Goal: Task Accomplishment & Management: Manage account settings

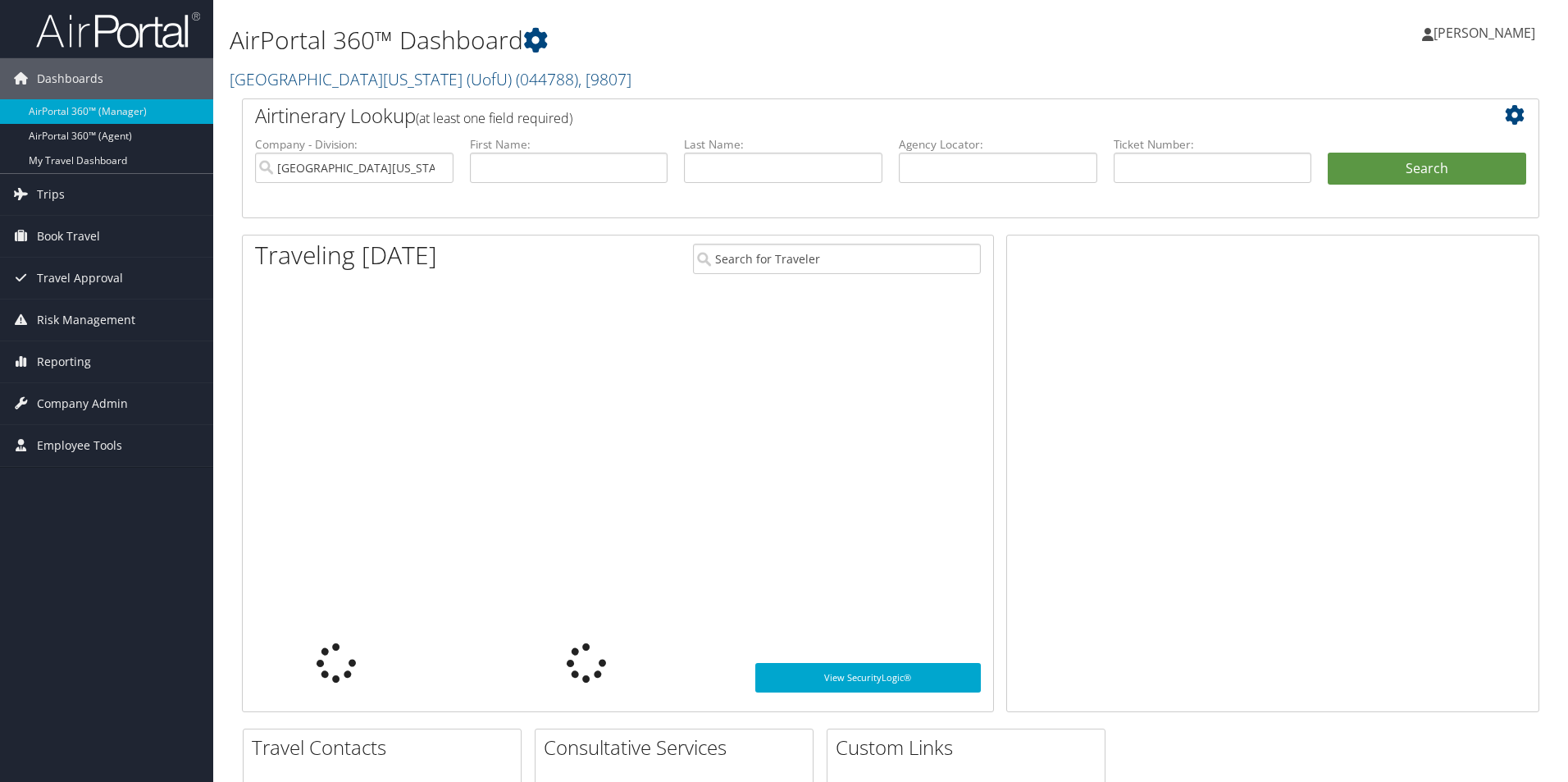
click at [339, 81] on link "[GEOGRAPHIC_DATA][US_STATE] (UofU) ( 044788 ) , [ 9807 ]" at bounding box center [430, 80] width 402 height 23
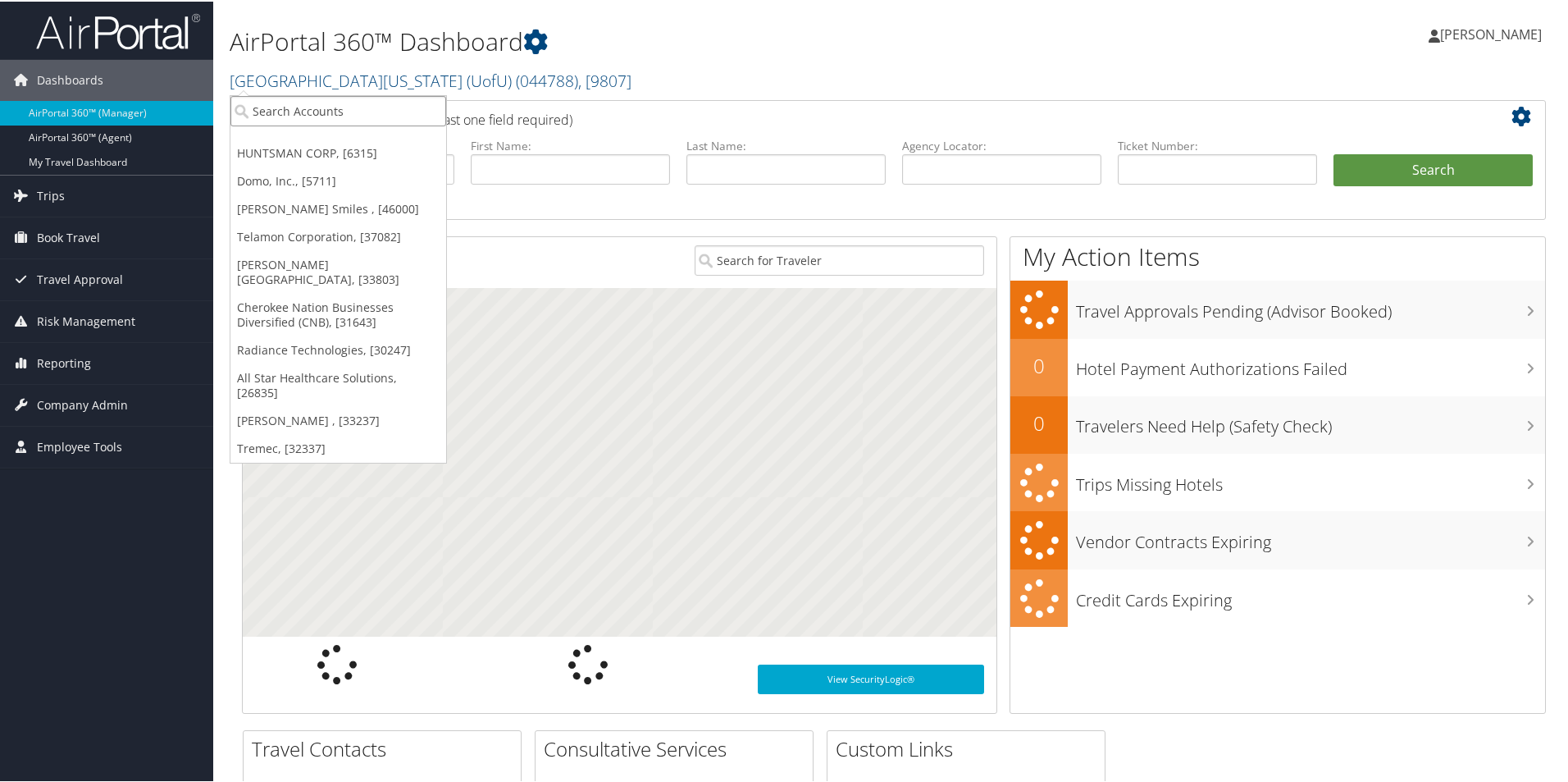
click at [332, 109] on input "search" at bounding box center [338, 109] width 216 height 30
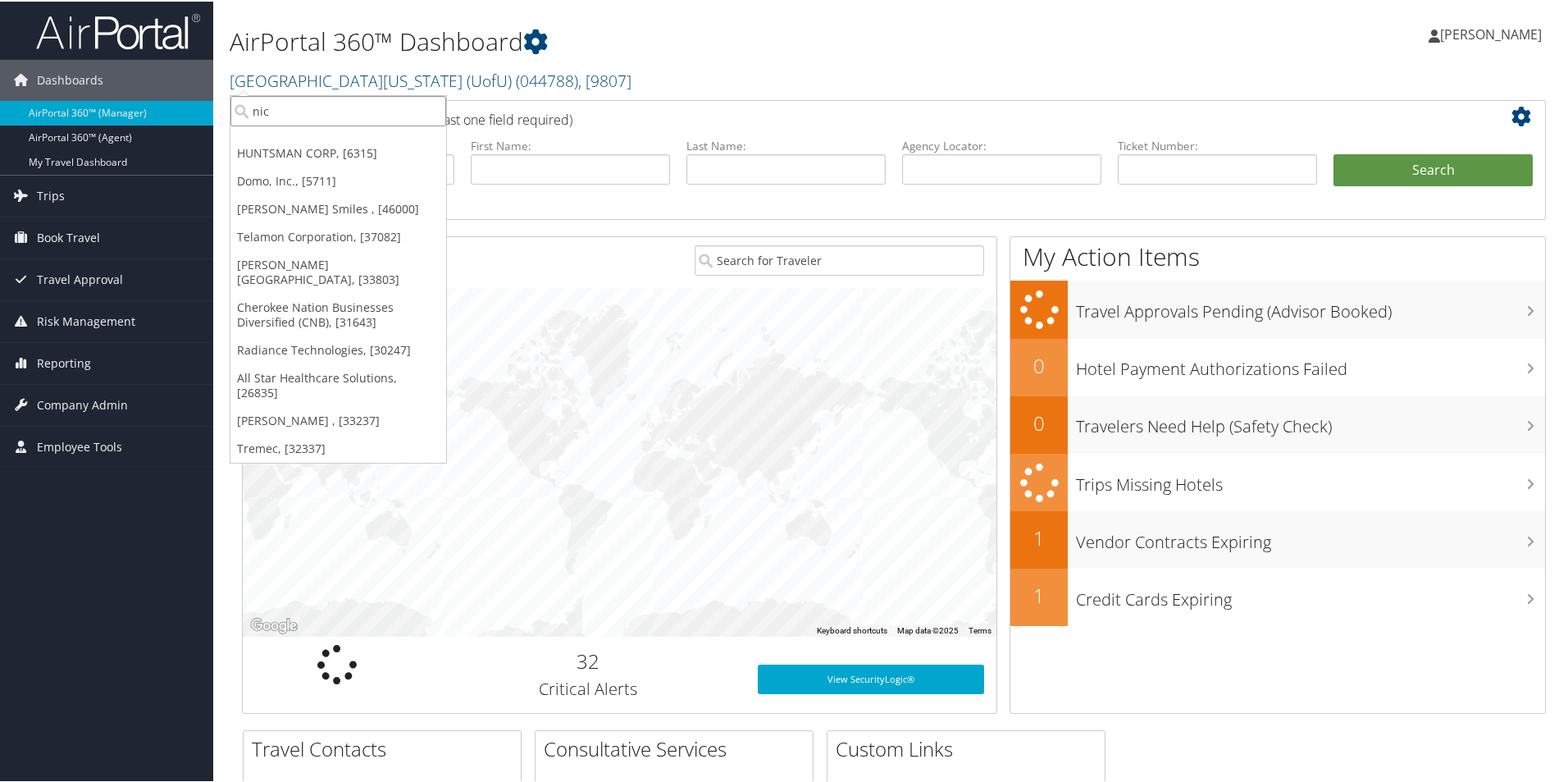
type input "nice"
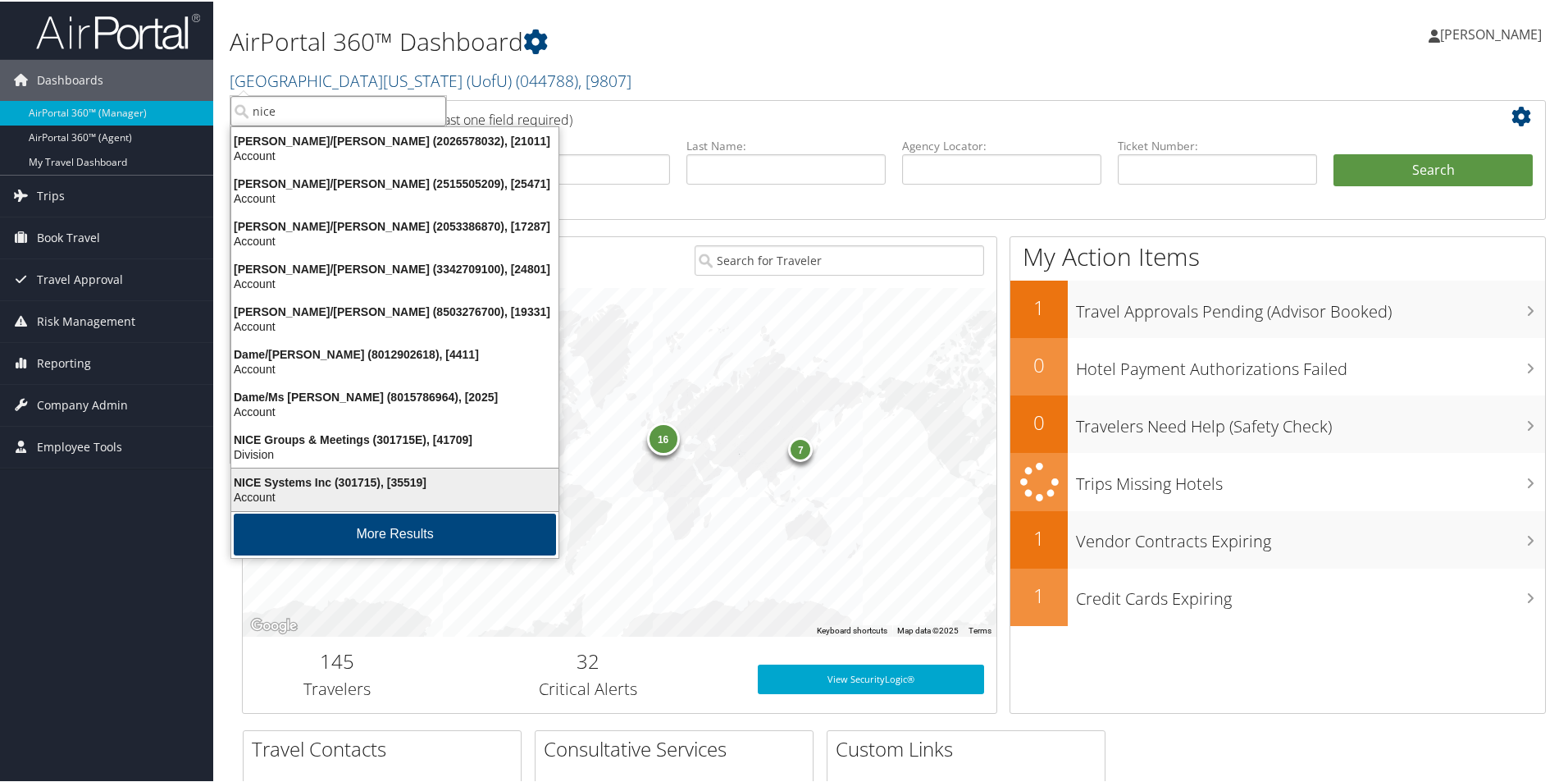
click at [367, 495] on div "Account" at bounding box center [395, 495] width 347 height 15
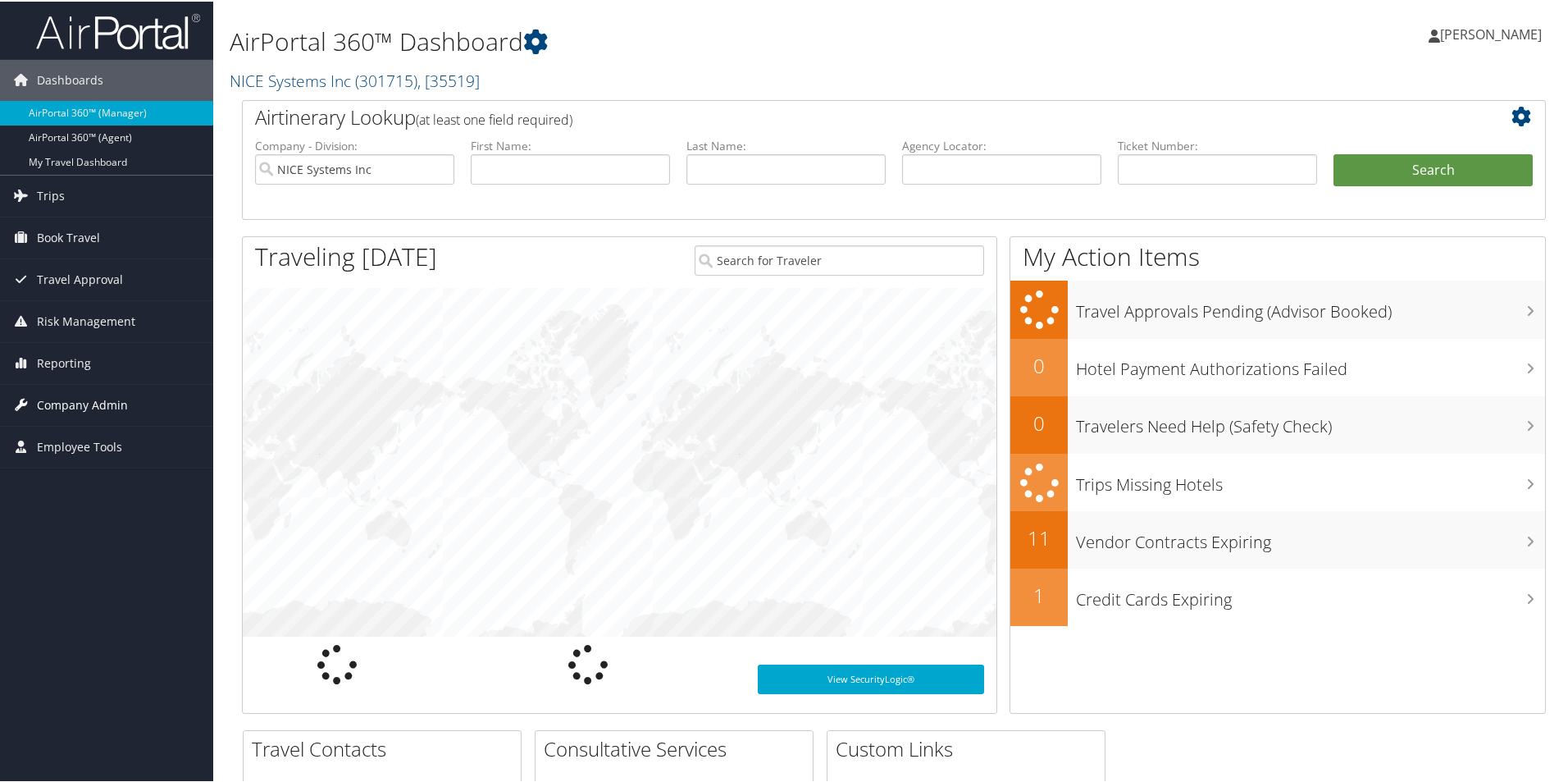
click at [118, 408] on span "Company Admin" at bounding box center [82, 403] width 91 height 41
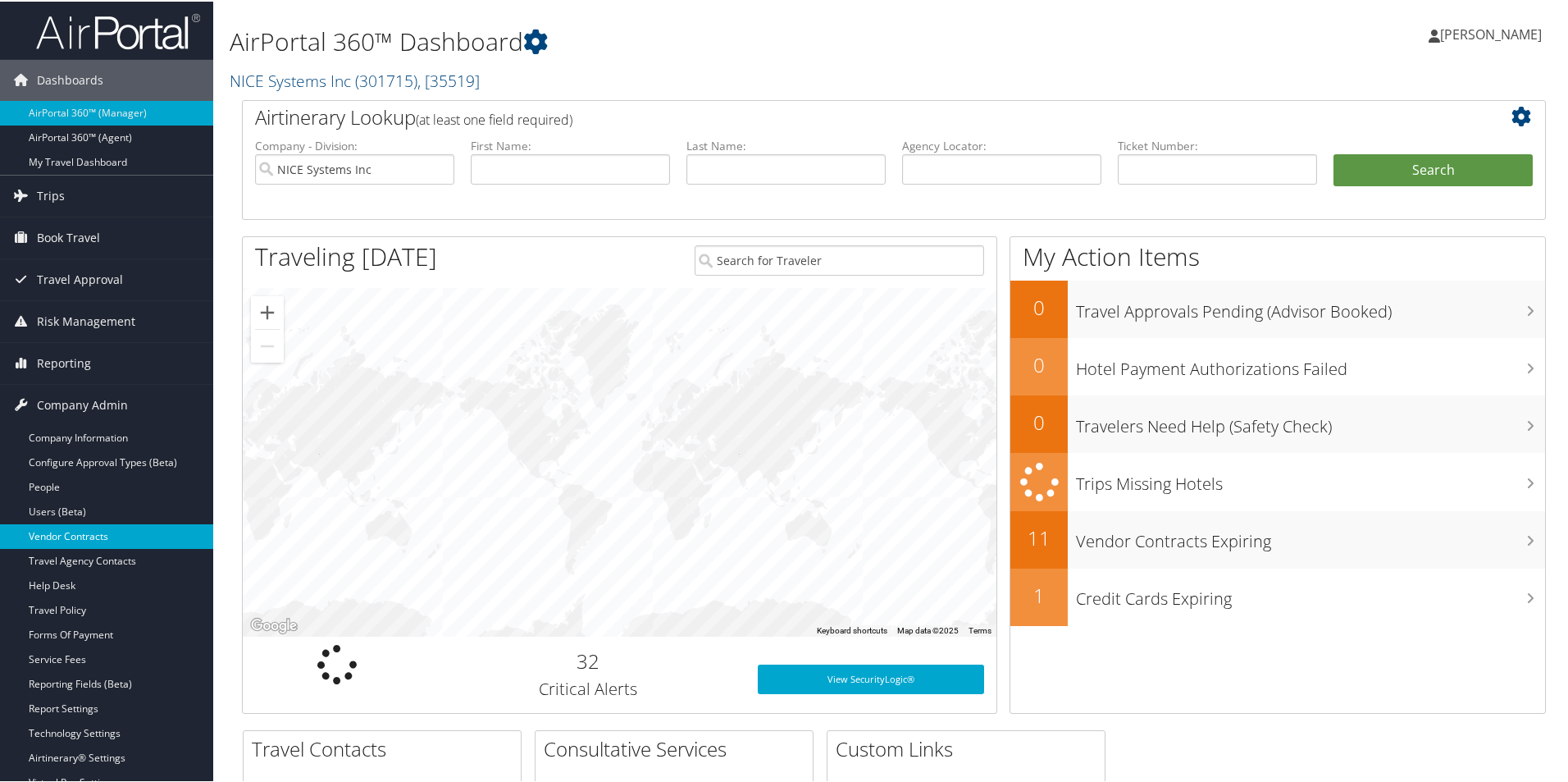
click at [93, 532] on link "Vendor Contracts" at bounding box center [106, 534] width 213 height 24
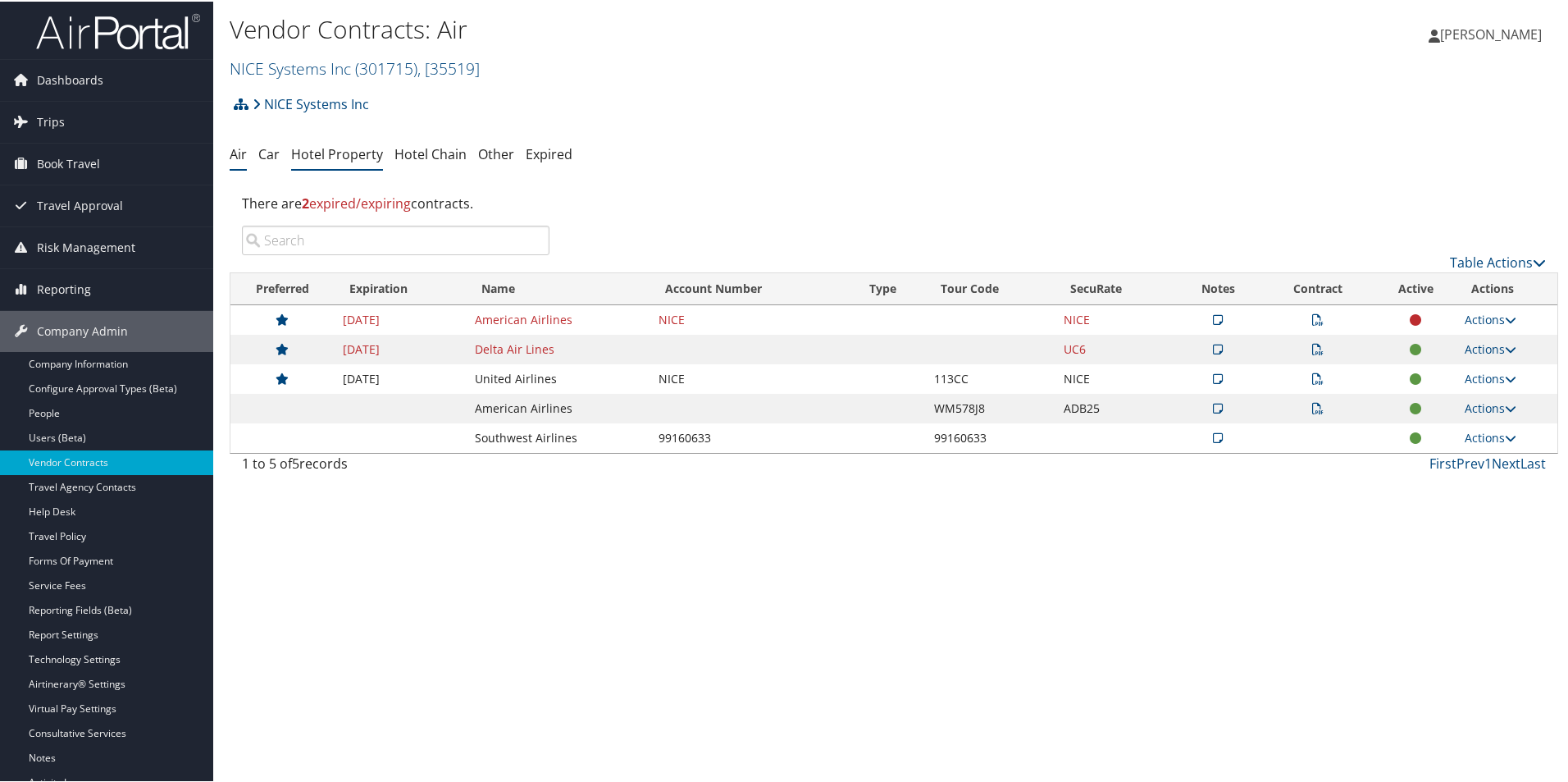
click at [339, 152] on link "Hotel Property" at bounding box center [337, 152] width 92 height 18
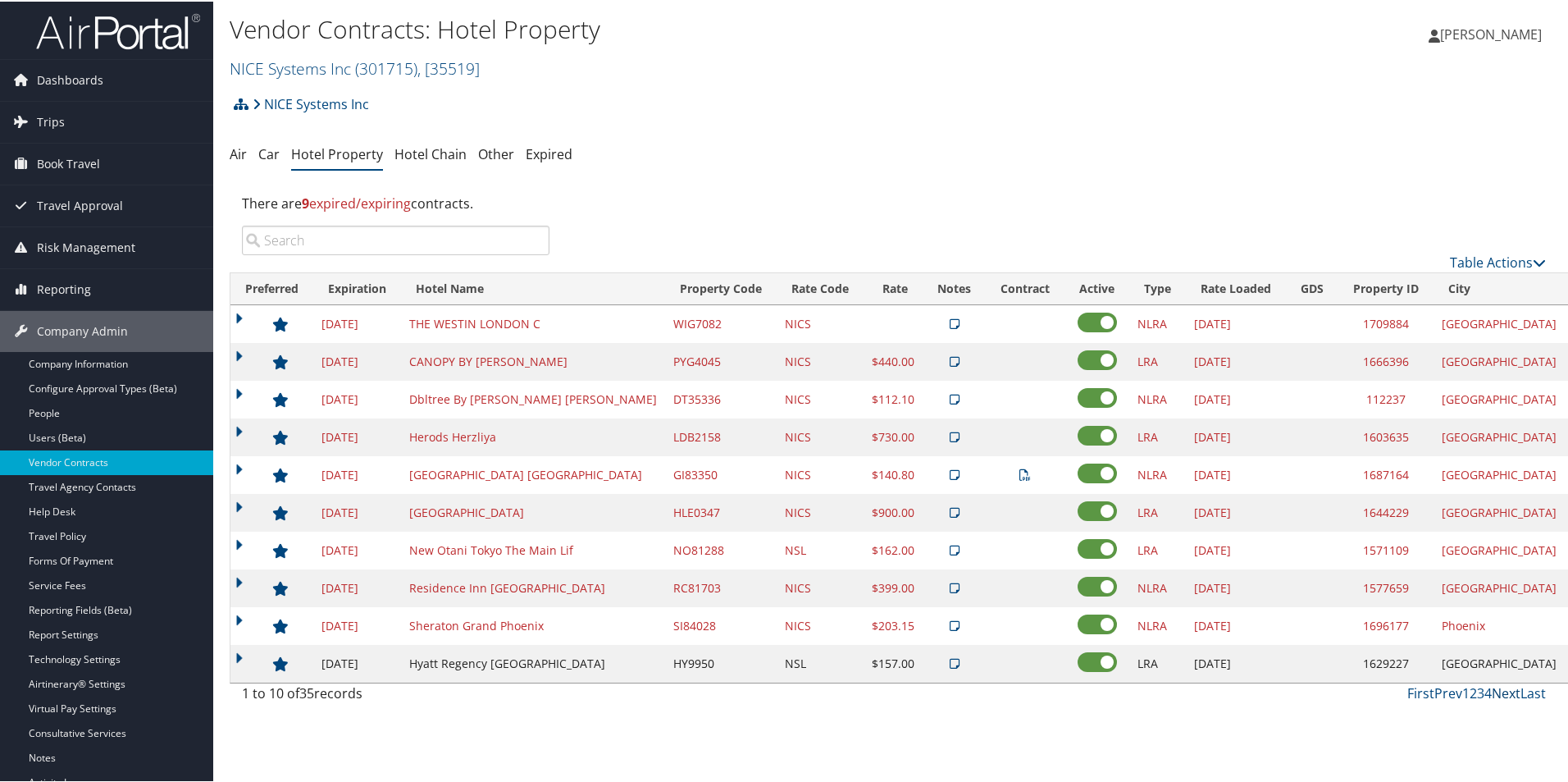
click at [1505, 694] on link "Next" at bounding box center [1506, 691] width 29 height 18
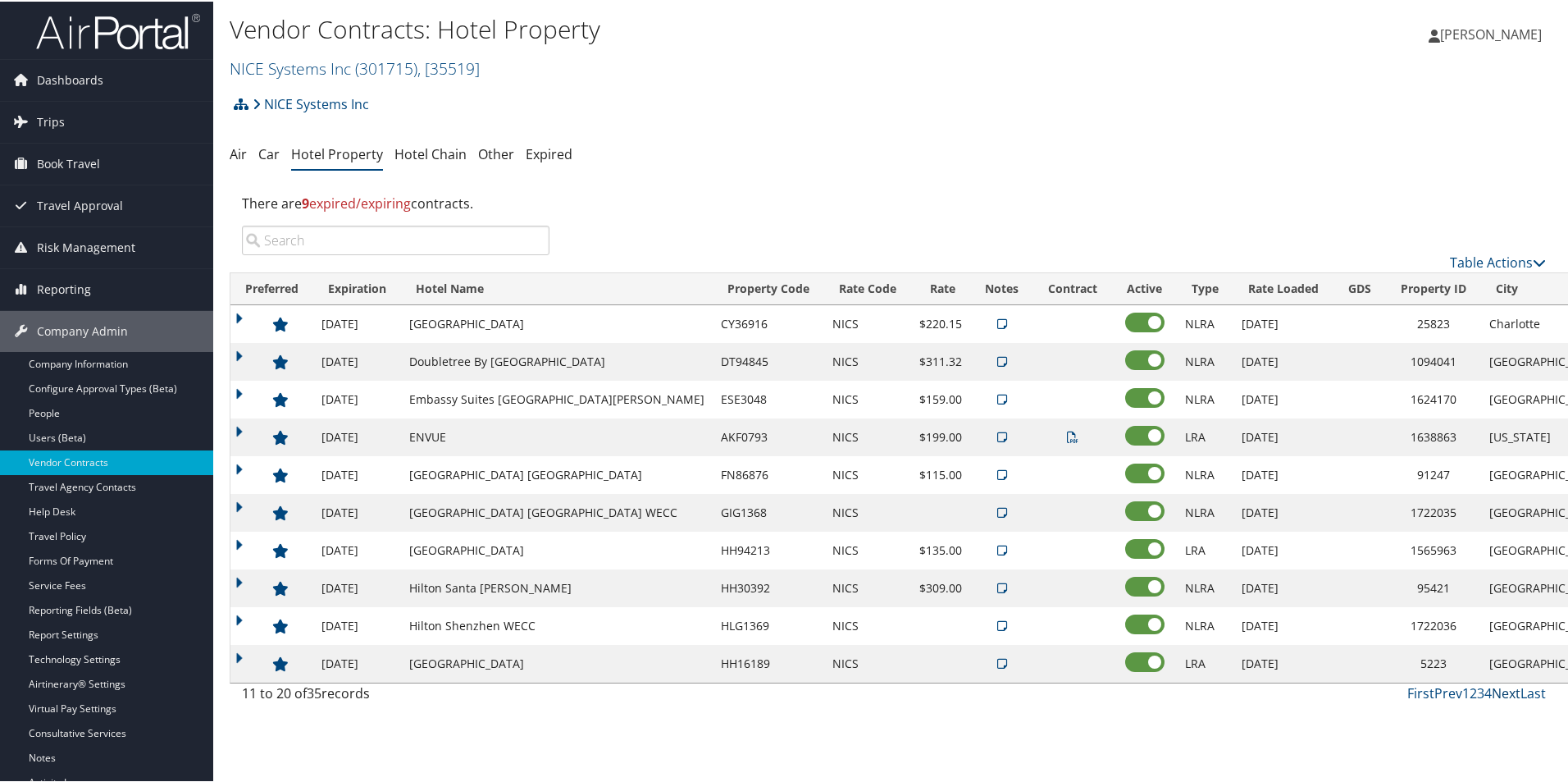
click at [1505, 694] on link "Next" at bounding box center [1506, 691] width 29 height 18
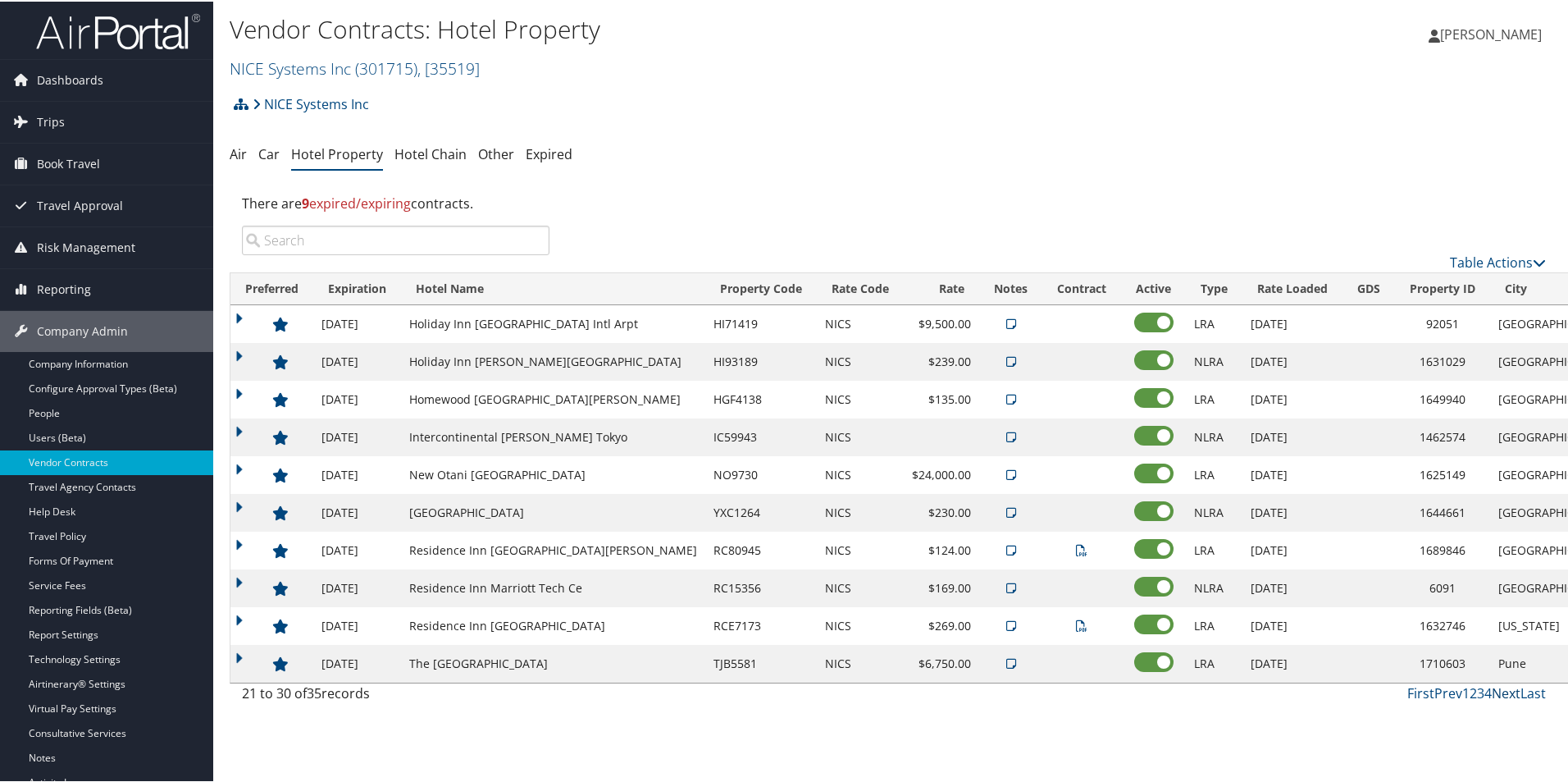
click at [1505, 694] on link "Next" at bounding box center [1506, 691] width 29 height 18
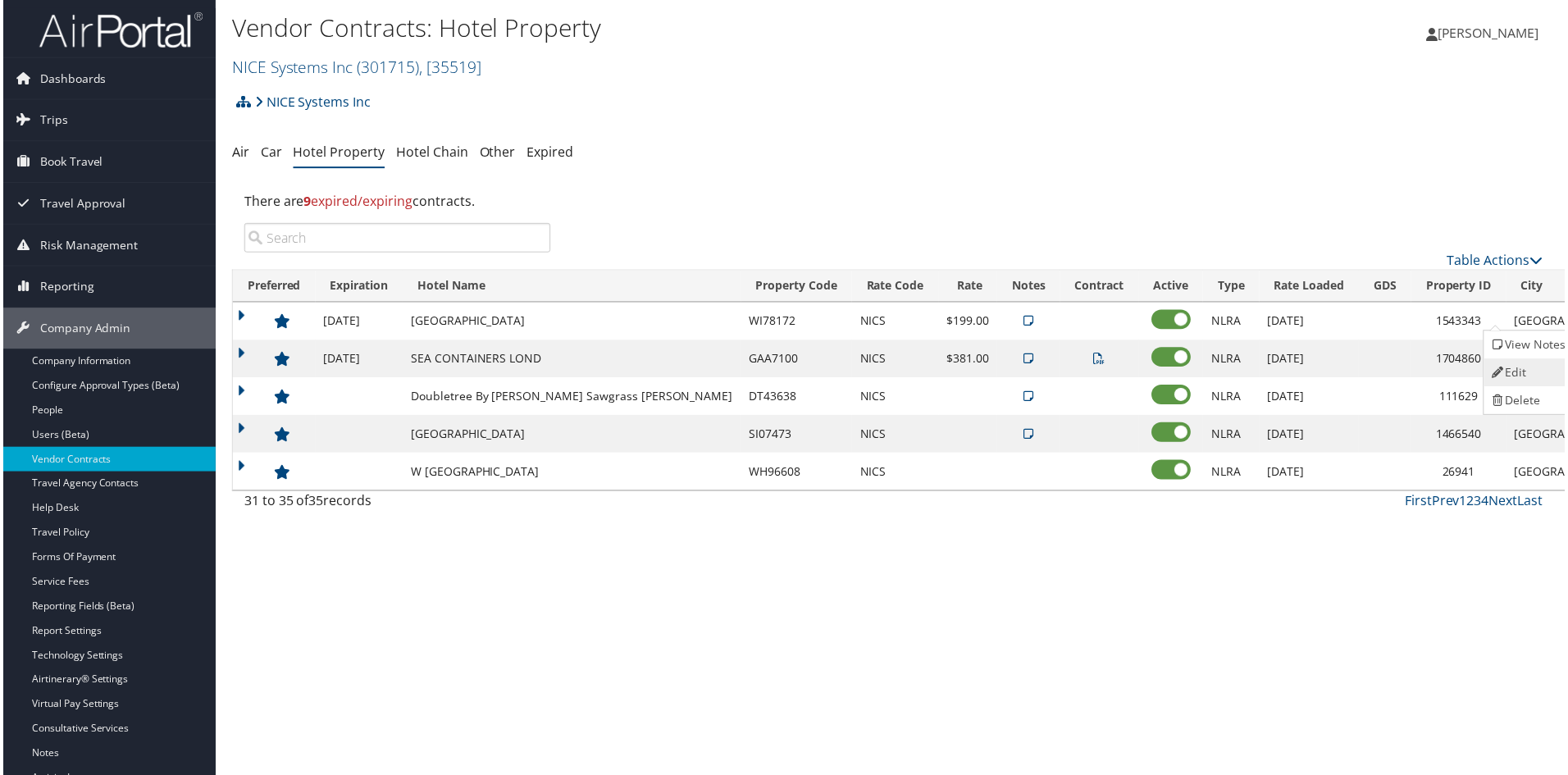
click at [1513, 373] on link "Edit" at bounding box center [1532, 374] width 88 height 28
select select "NLRA"
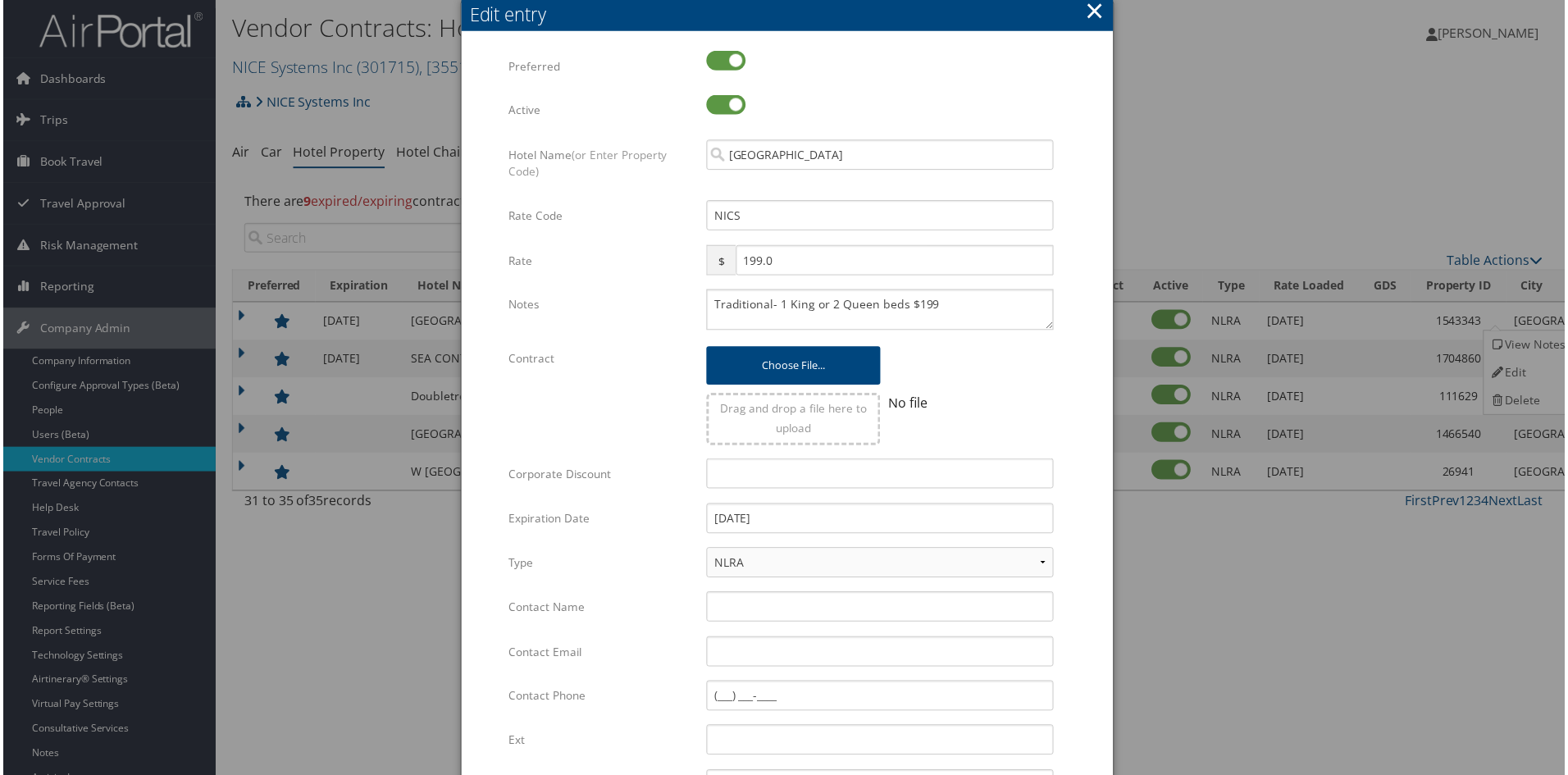
click at [1090, 14] on button "×" at bounding box center [1096, 10] width 19 height 33
